Goal: Transaction & Acquisition: Book appointment/travel/reservation

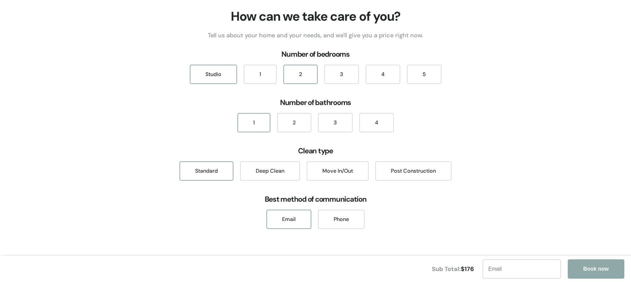
click at [294, 75] on div "2" at bounding box center [300, 74] width 34 height 19
click at [293, 127] on div "2" at bounding box center [294, 122] width 34 height 19
click at [337, 171] on div "Move In/Out" at bounding box center [338, 170] width 62 height 19
click at [406, 170] on div "Post Construction" at bounding box center [413, 170] width 76 height 19
click at [327, 166] on div "Move In/Out" at bounding box center [338, 170] width 62 height 19
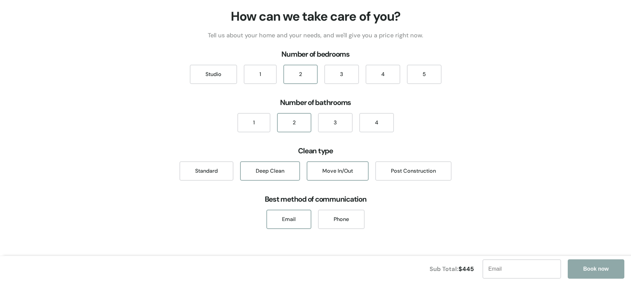
click at [273, 174] on div "Deep Clean" at bounding box center [270, 170] width 60 height 19
click at [193, 172] on div "Standard" at bounding box center [206, 170] width 54 height 19
drag, startPoint x: 259, startPoint y: 167, endPoint x: 262, endPoint y: 173, distance: 6.4
click at [259, 167] on div "Deep Clean" at bounding box center [270, 170] width 60 height 19
click at [260, 81] on div "1" at bounding box center [260, 74] width 33 height 19
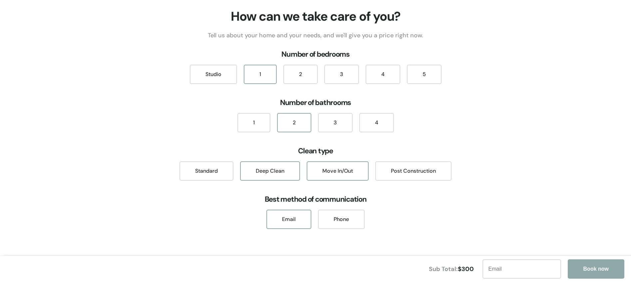
click at [339, 172] on div "Move In/Out" at bounding box center [338, 170] width 62 height 19
click at [335, 172] on div "Move In/Out" at bounding box center [338, 170] width 62 height 19
click at [427, 198] on h3 "Best method of communication" at bounding box center [315, 199] width 631 height 17
click at [294, 83] on div "2" at bounding box center [300, 74] width 34 height 19
click at [257, 72] on div "1" at bounding box center [260, 74] width 33 height 19
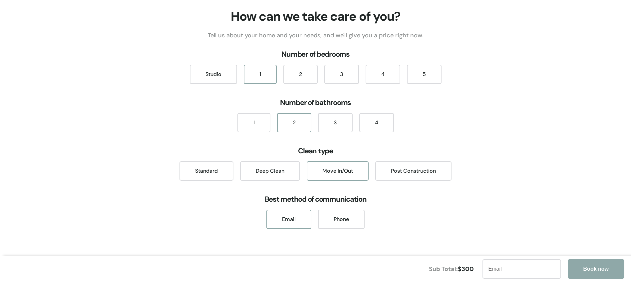
click at [499, 270] on input "text" at bounding box center [521, 268] width 79 height 19
type input "[PERSON_NAME][EMAIL_ADDRESS][DOMAIN_NAME]"
click at [554, 204] on h3 "Best method of communication" at bounding box center [315, 199] width 631 height 17
click at [595, 269] on button "Book now" at bounding box center [596, 268] width 57 height 19
